Goal: Transaction & Acquisition: Purchase product/service

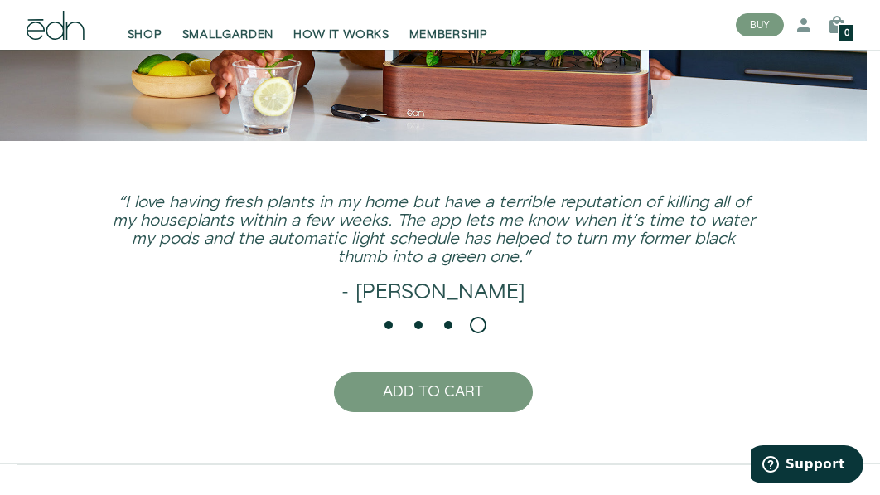
scroll to position [2886, 0]
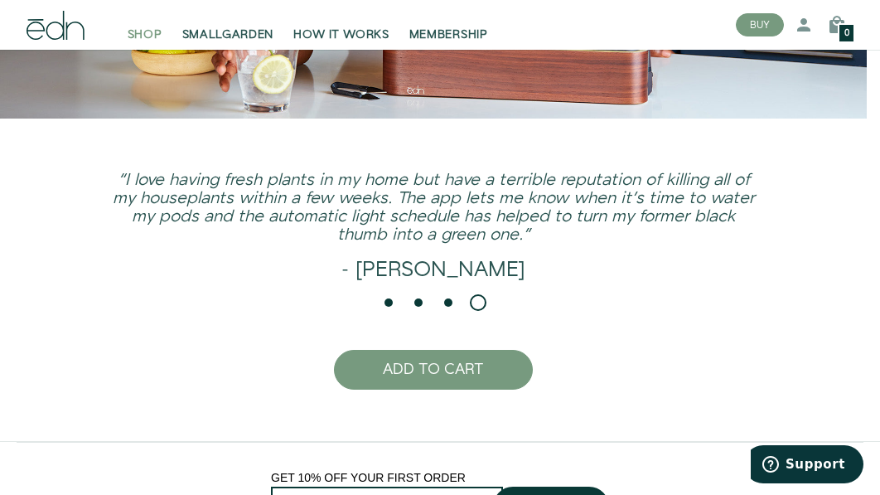
click at [150, 31] on span "SHOP" at bounding box center [145, 35] width 35 height 17
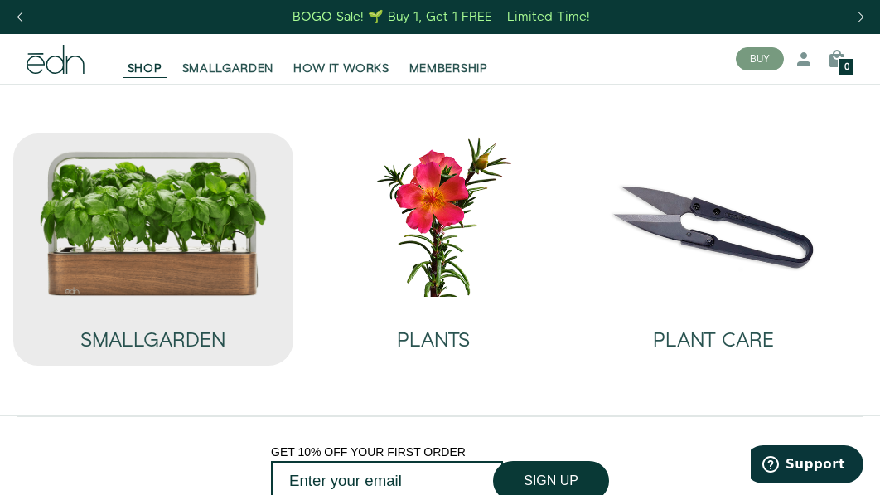
click at [153, 211] on img at bounding box center [153, 223] width 228 height 147
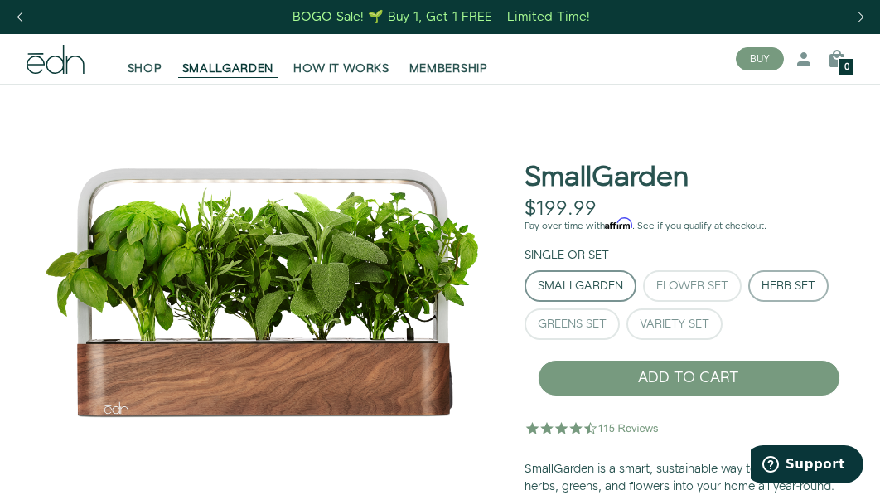
click at [786, 290] on div "Herb Set" at bounding box center [789, 286] width 54 height 12
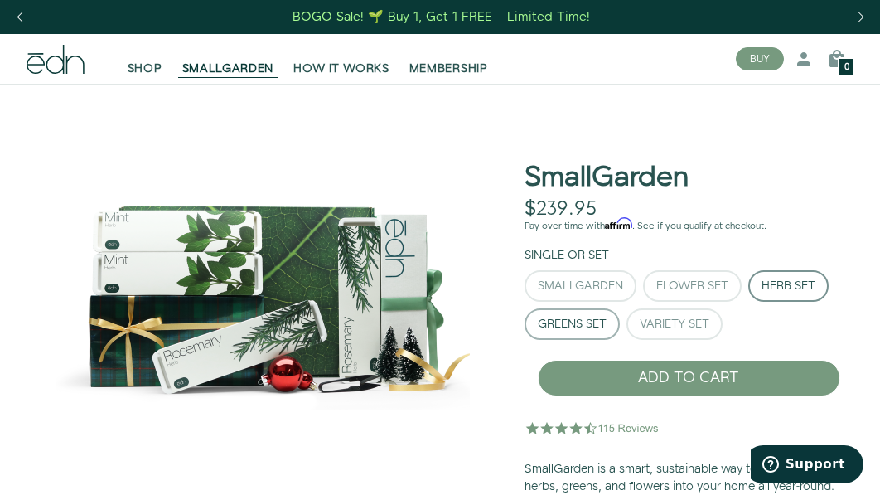
click at [565, 322] on div "Greens Set" at bounding box center [572, 324] width 69 height 12
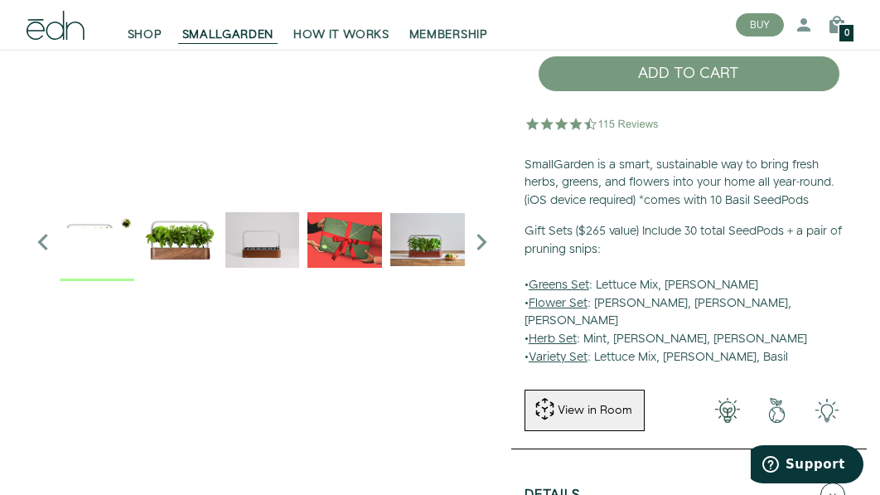
scroll to position [306, 0]
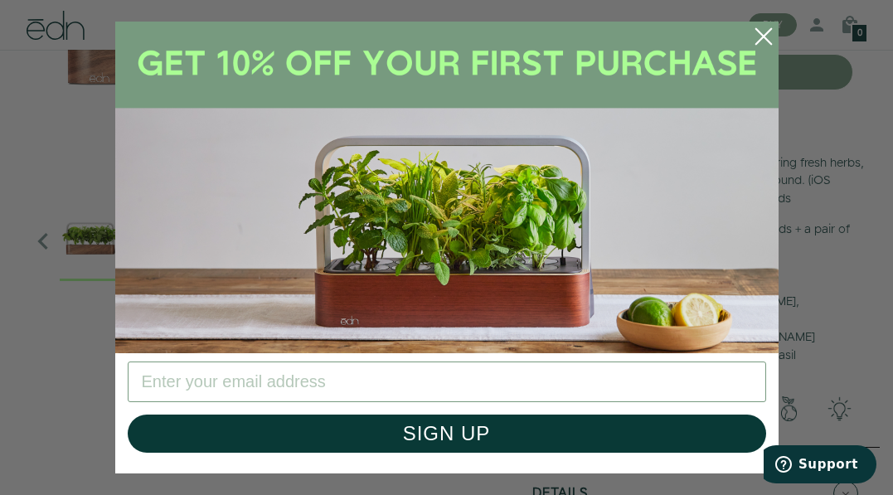
click at [763, 32] on circle "Close dialog" at bounding box center [763, 36] width 36 height 36
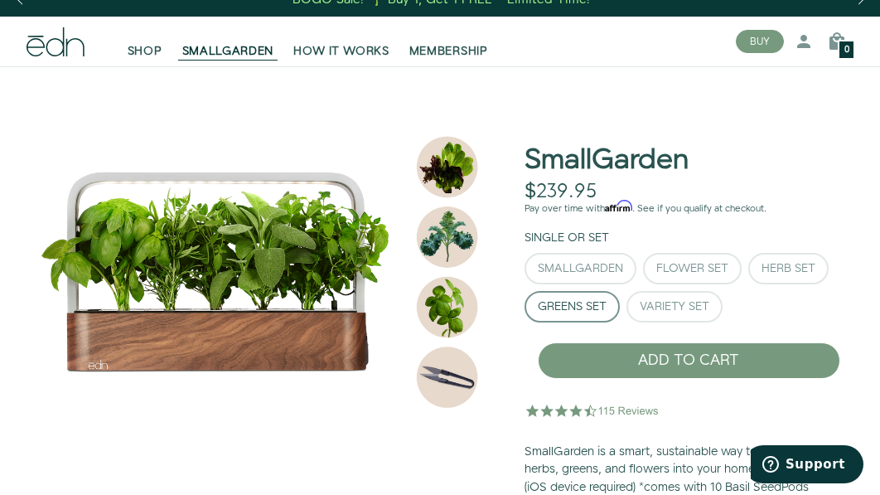
scroll to position [0, 0]
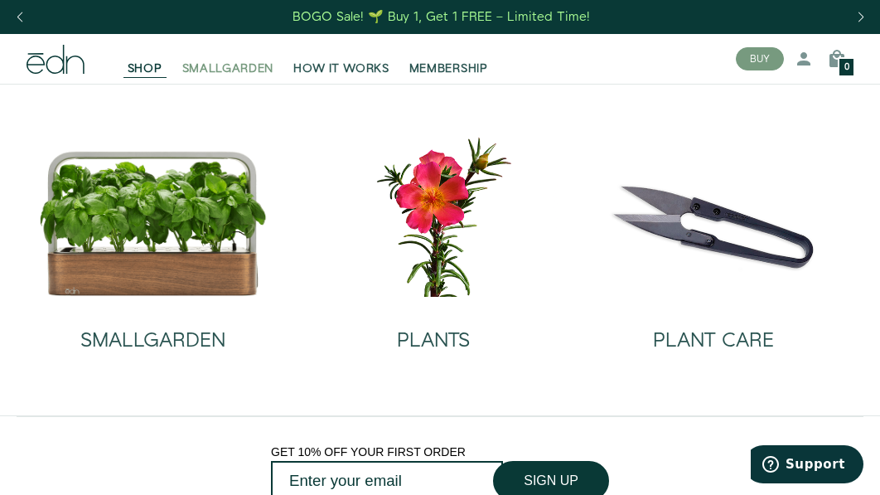
click at [206, 70] on span "SMALLGARDEN" at bounding box center [228, 69] width 92 height 17
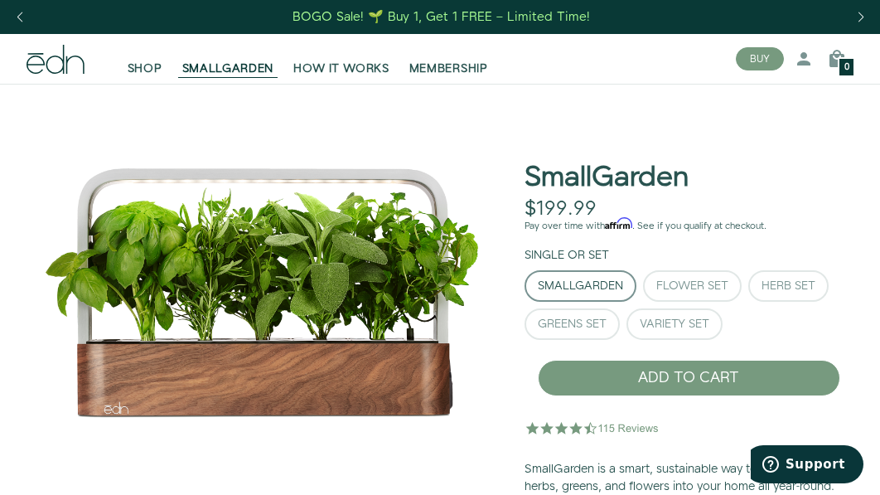
click at [27, 23] on div "Previous slide" at bounding box center [19, 17] width 22 height 36
click at [24, 21] on div "Previous slide" at bounding box center [19, 17] width 22 height 36
click at [648, 320] on div "Variety Set" at bounding box center [675, 324] width 70 height 12
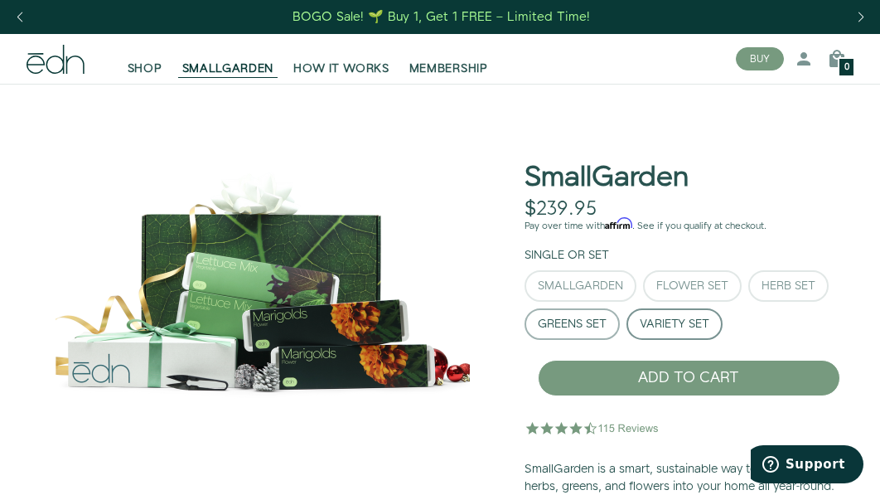
click at [588, 318] on div "Greens Set" at bounding box center [572, 324] width 69 height 12
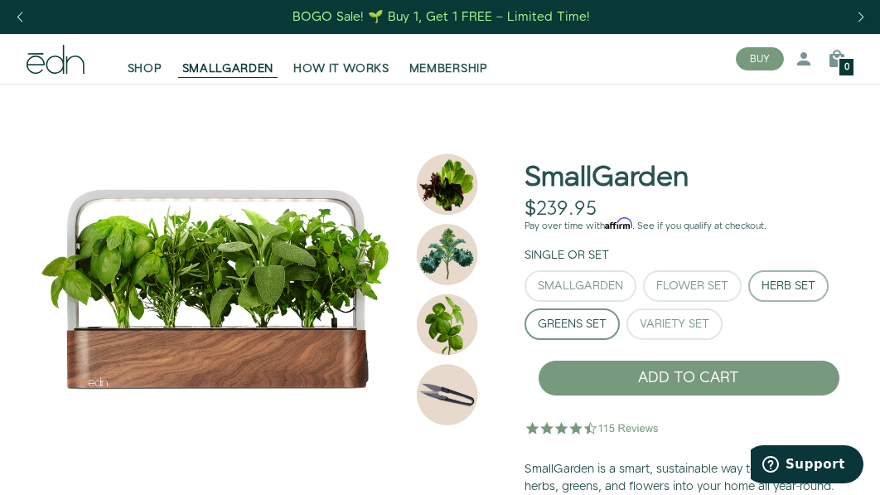
click at [781, 295] on button "Herb Set" at bounding box center [788, 285] width 80 height 31
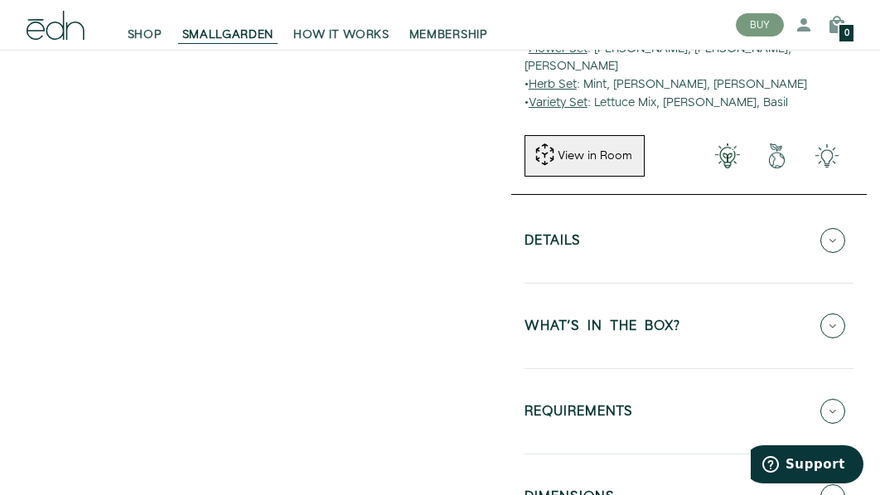
scroll to position [562, 0]
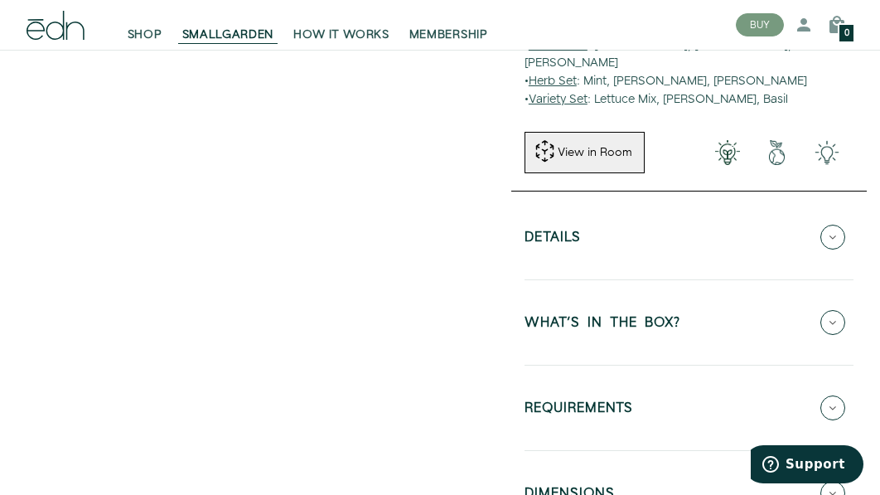
click at [832, 395] on icon at bounding box center [833, 407] width 25 height 25
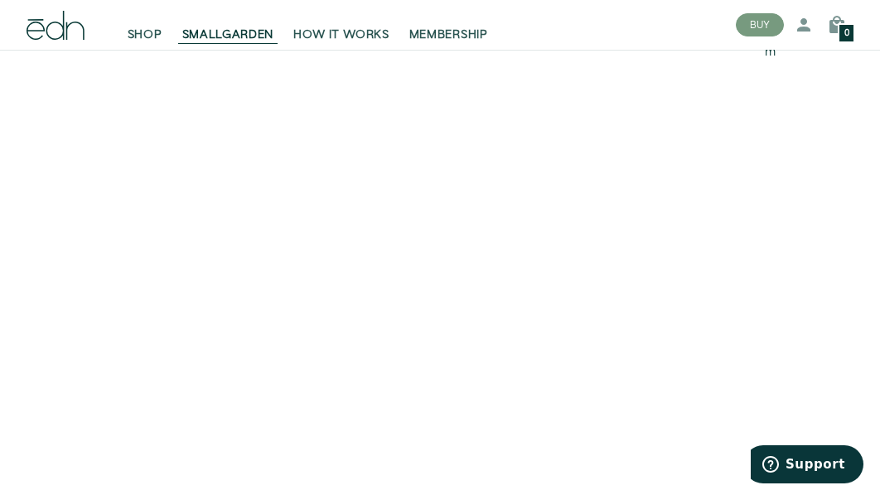
scroll to position [3106, 0]
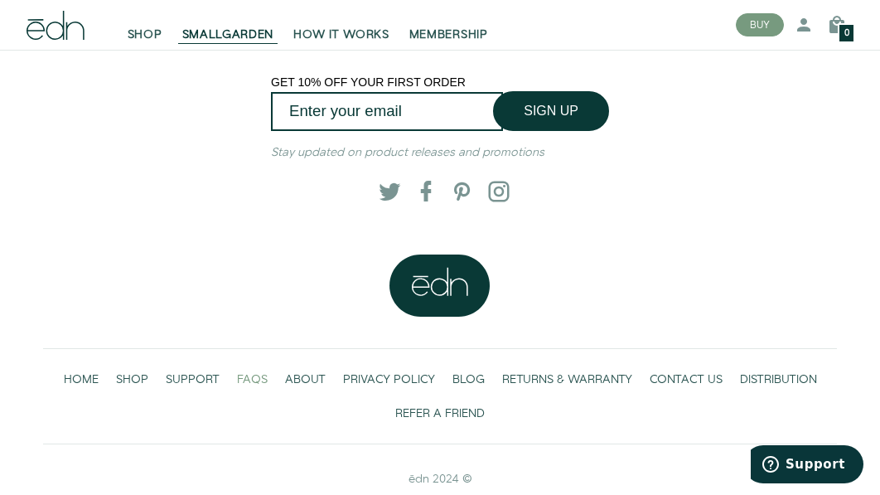
click at [261, 371] on span "FAQS" at bounding box center [252, 379] width 31 height 17
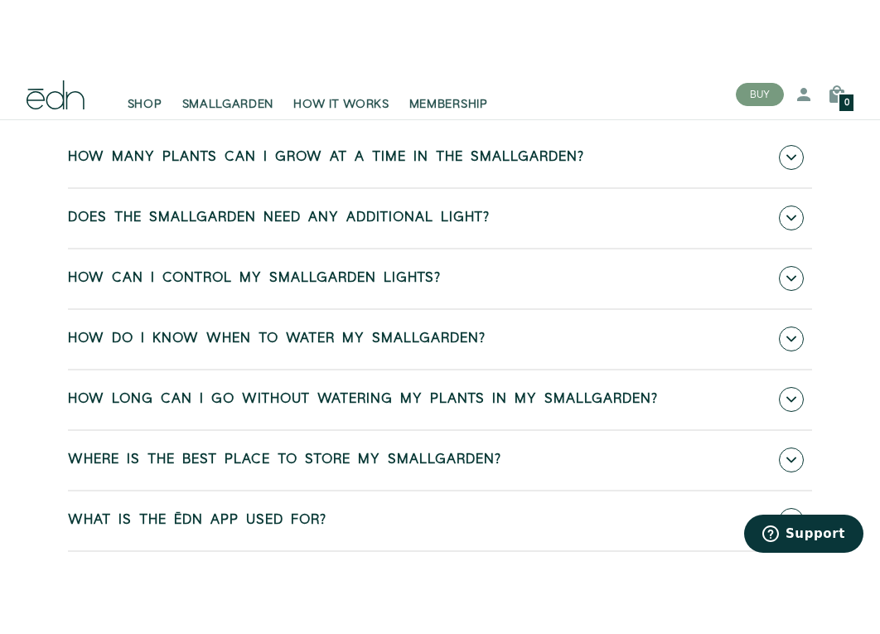
scroll to position [560, 0]
